Goal: Task Accomplishment & Management: Use online tool/utility

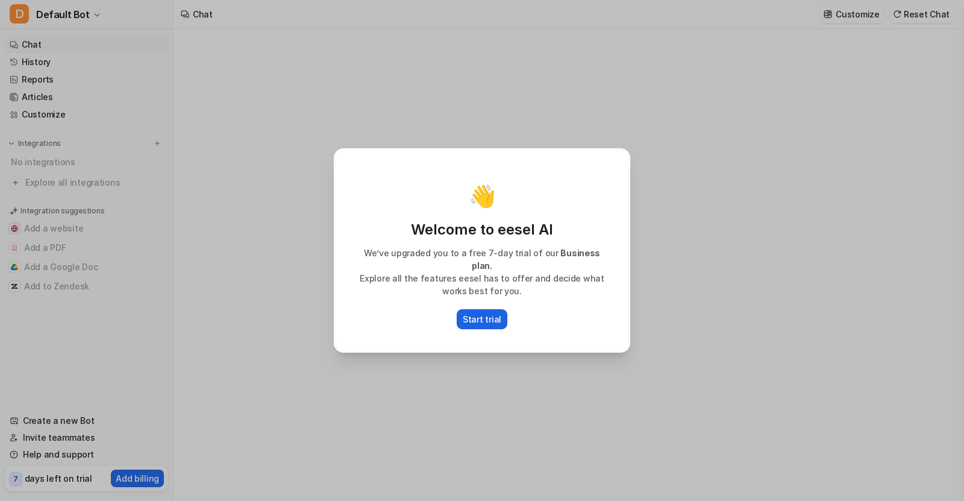
click at [492, 316] on p "Start trial" at bounding box center [482, 319] width 39 height 13
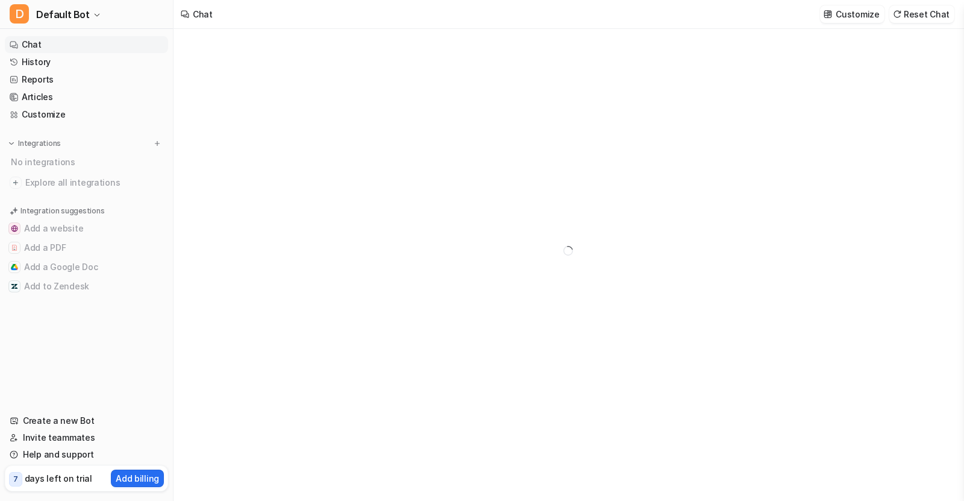
type textarea "**********"
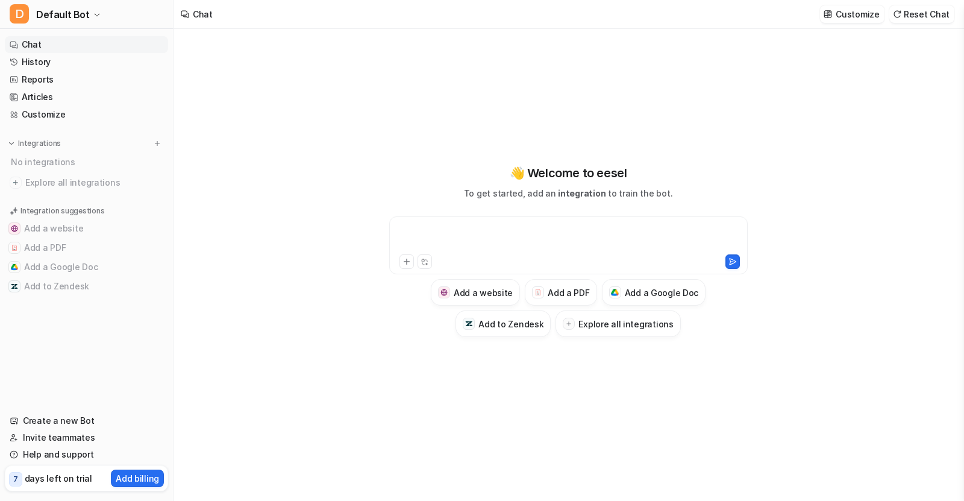
click at [508, 229] on div at bounding box center [568, 238] width 352 height 28
click at [630, 296] on h3 "Add a Google Doc" at bounding box center [662, 292] width 74 height 13
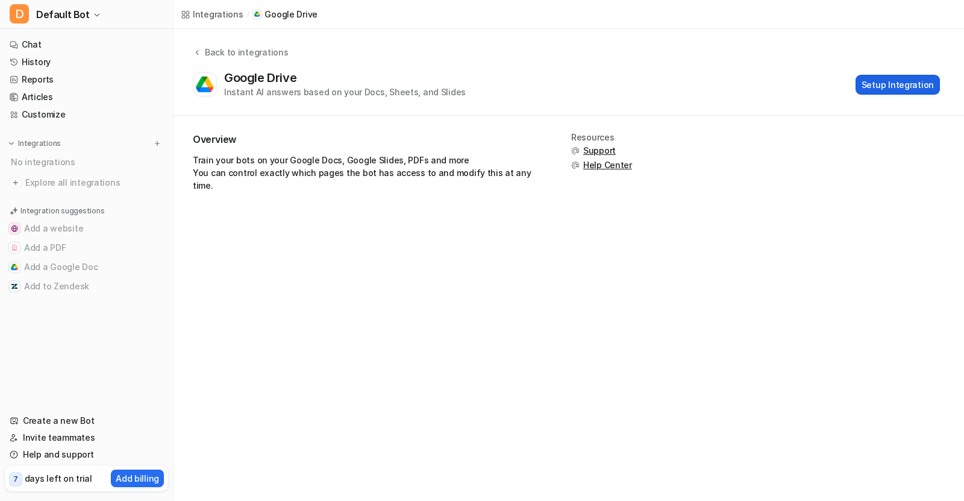
click at [881, 86] on button "Setup Integration" at bounding box center [897, 85] width 84 height 20
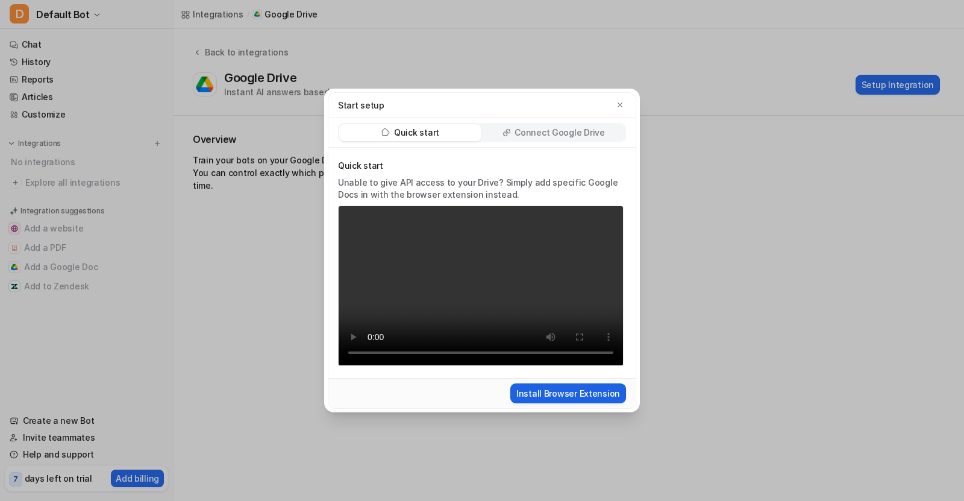
click at [540, 393] on button "Install Browser Extension" at bounding box center [568, 393] width 116 height 20
click at [560, 133] on p "Connect Google Drive" at bounding box center [559, 133] width 90 height 12
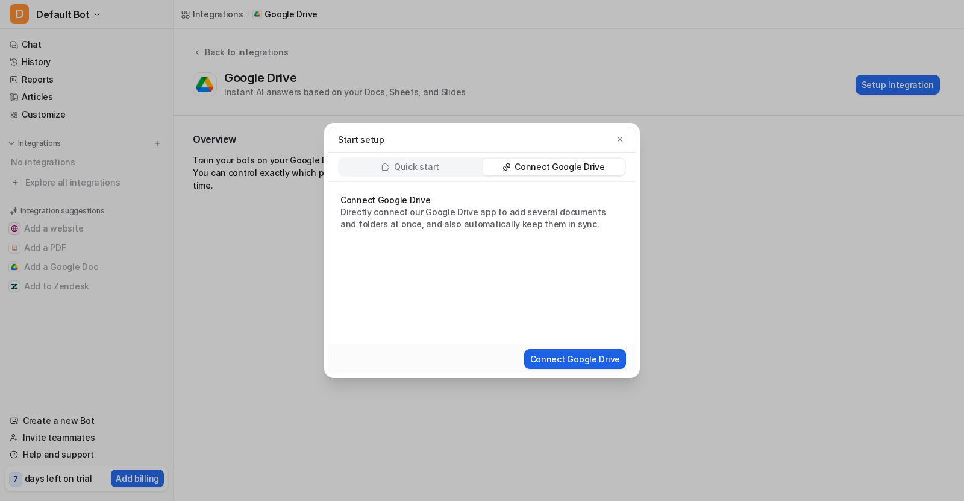
click at [575, 361] on button "Connect Google Drive" at bounding box center [575, 359] width 102 height 20
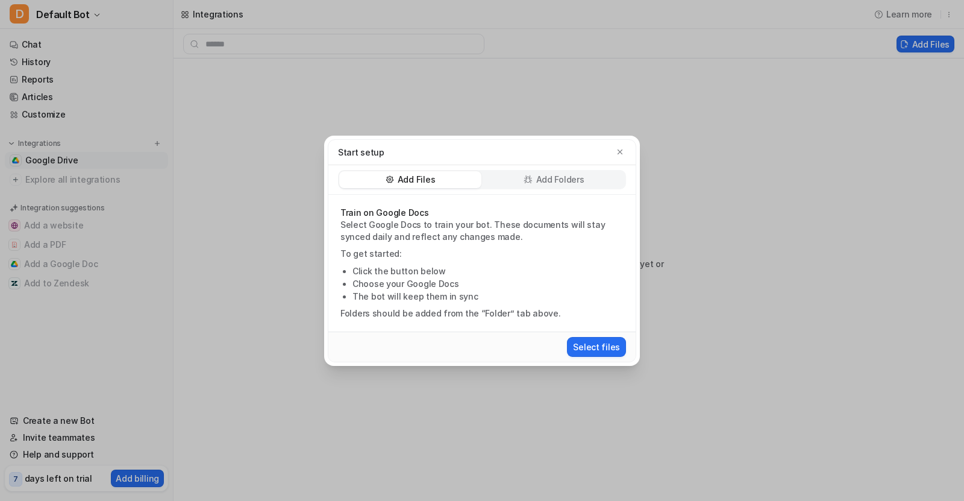
click at [548, 183] on p "Add Folders" at bounding box center [560, 179] width 48 height 12
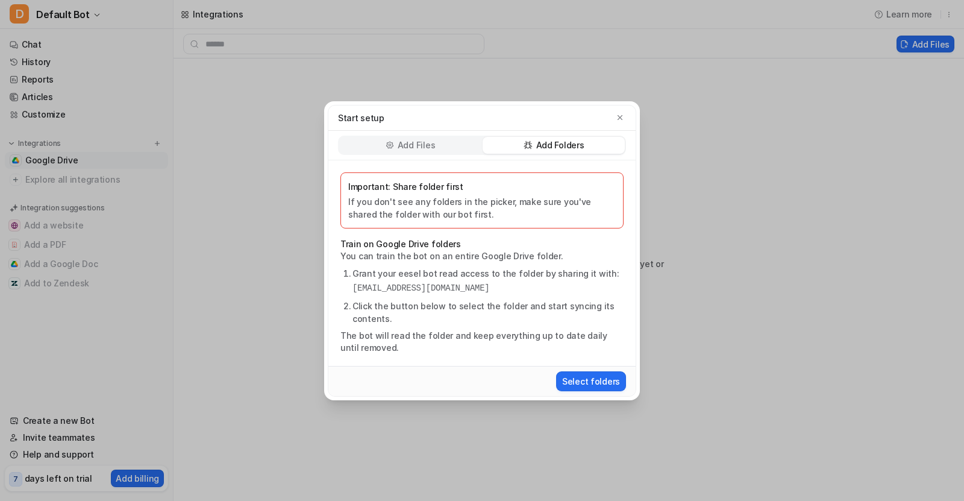
click at [441, 143] on div "Add Files" at bounding box center [410, 145] width 142 height 17
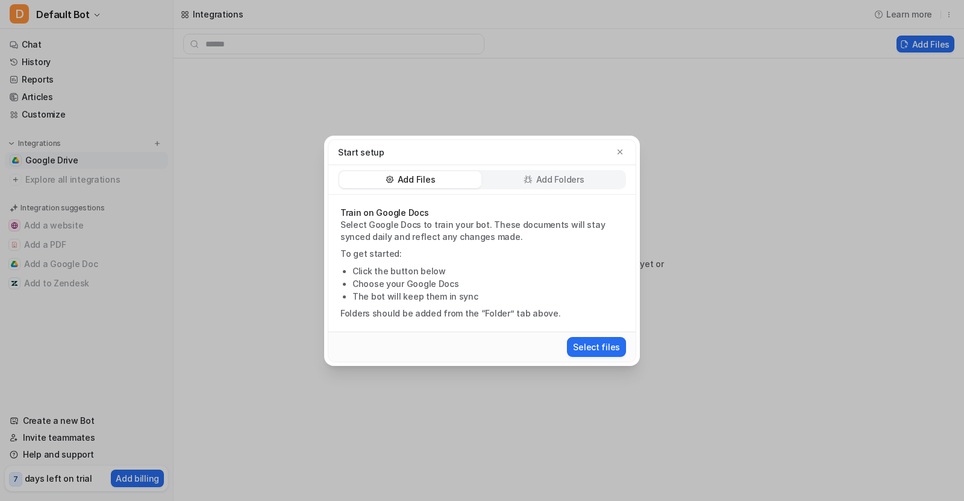
click at [520, 175] on div "Add Folders" at bounding box center [554, 179] width 142 height 17
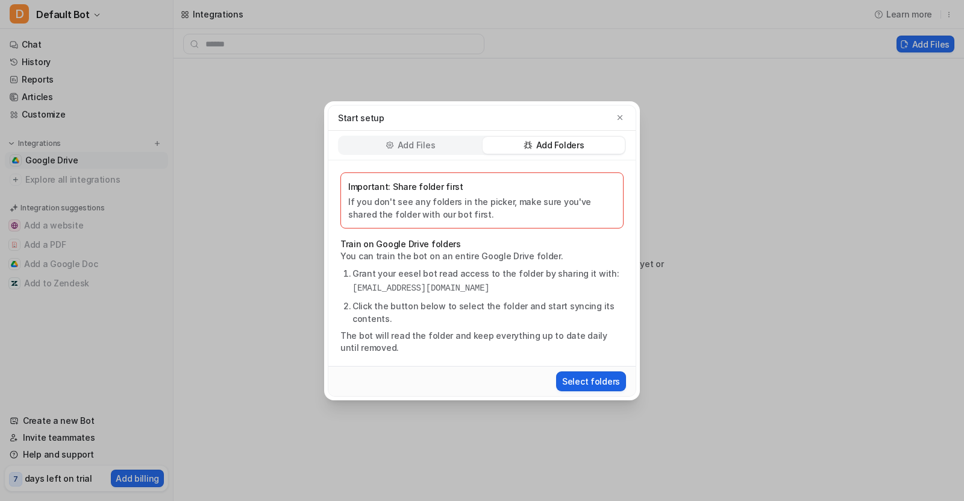
click at [587, 380] on button "Select folders" at bounding box center [591, 381] width 70 height 20
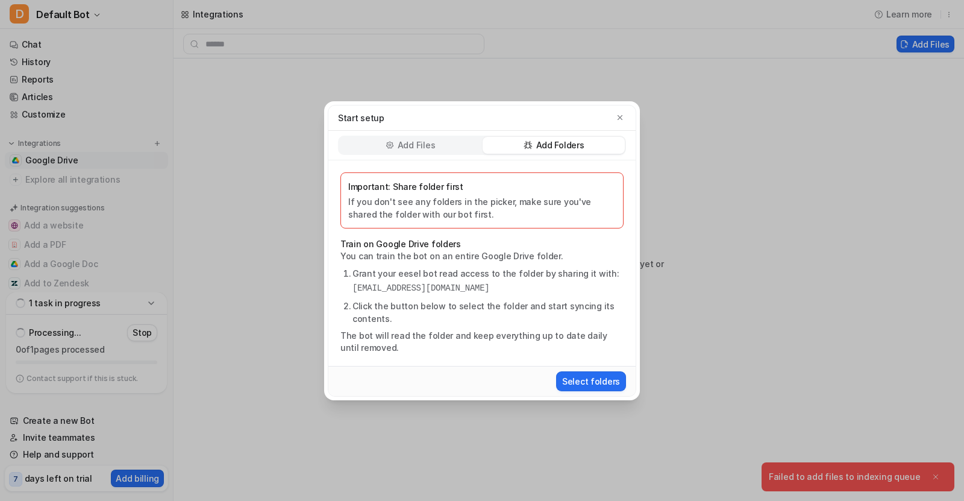
click at [428, 149] on p "Add Files" at bounding box center [416, 145] width 37 height 12
